Goal: Task Accomplishment & Management: Complete application form

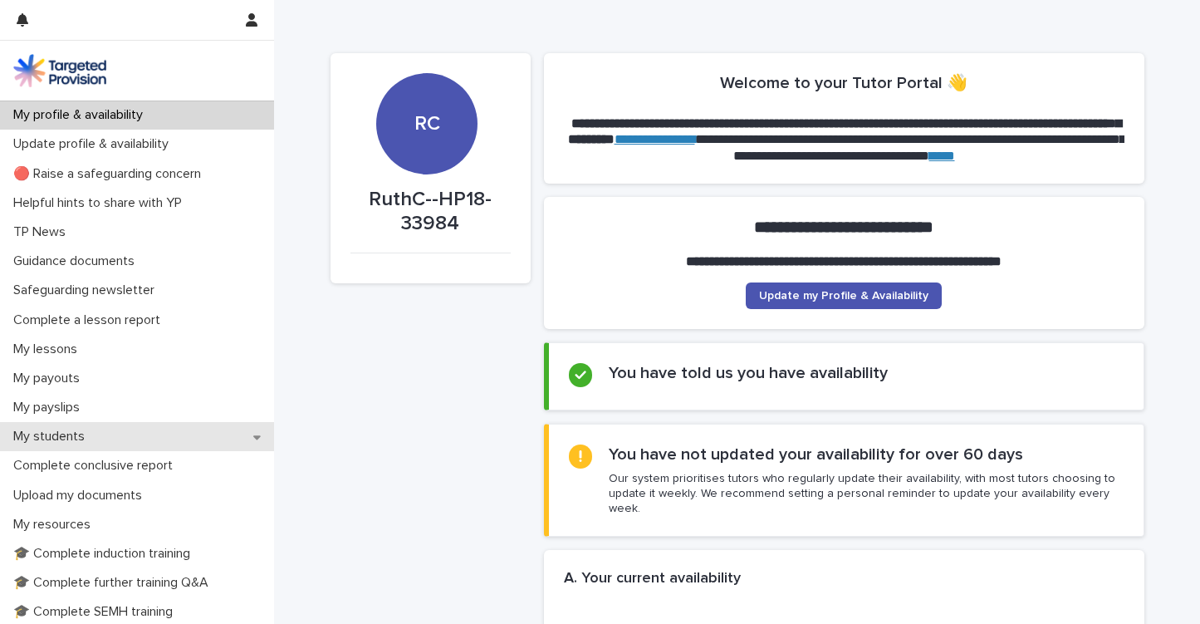
click at [77, 444] on div "My students" at bounding box center [137, 436] width 274 height 29
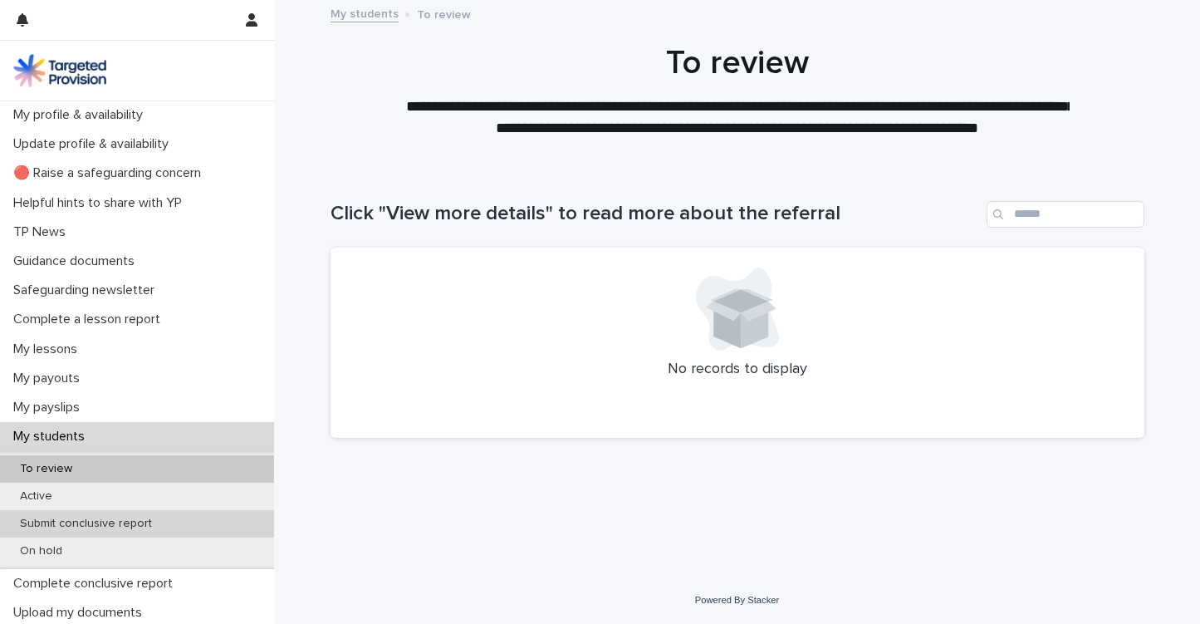
click at [73, 517] on p "Submit conclusive report" at bounding box center [86, 524] width 159 height 14
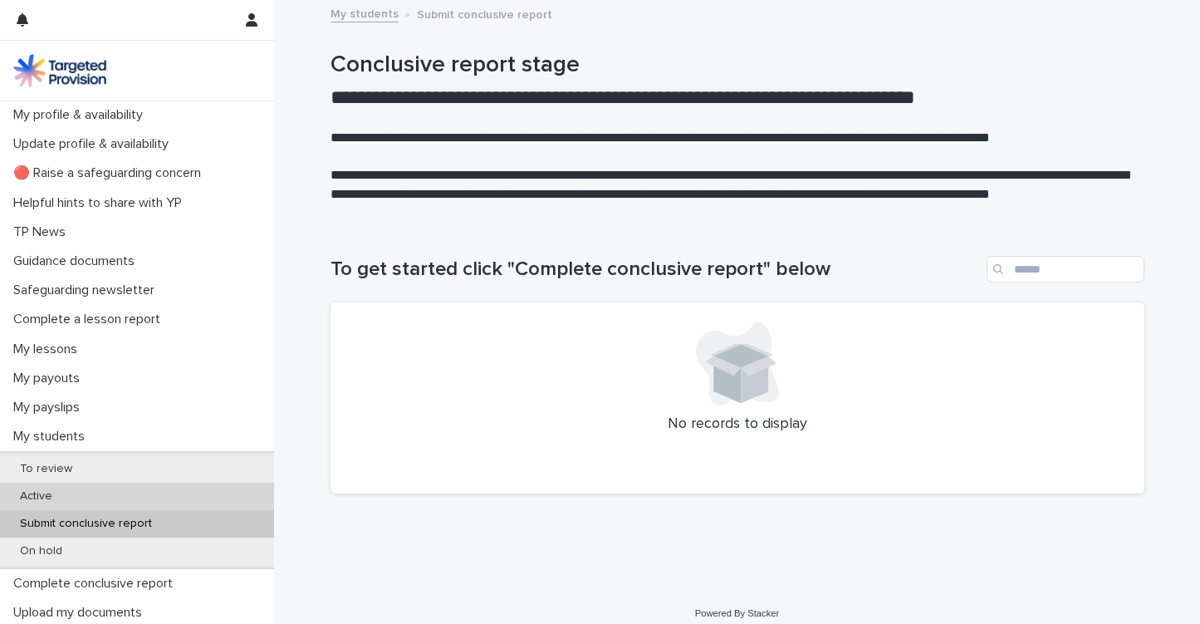
click at [64, 497] on p "Active" at bounding box center [36, 496] width 59 height 14
